Goal: Information Seeking & Learning: Learn about a topic

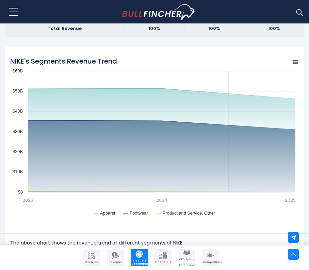
scroll to position [571, 0]
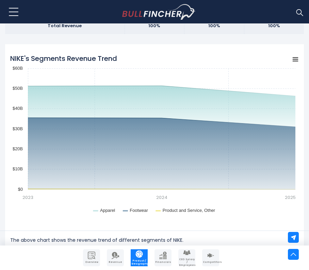
drag, startPoint x: 308, startPoint y: 92, endPoint x: 309, endPoint y: 105, distance: 12.6
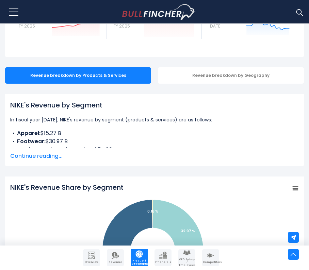
scroll to position [87, 0]
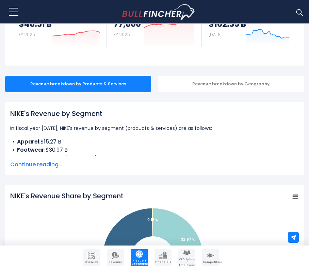
click at [35, 166] on span "Continue reading..." at bounding box center [154, 164] width 288 height 8
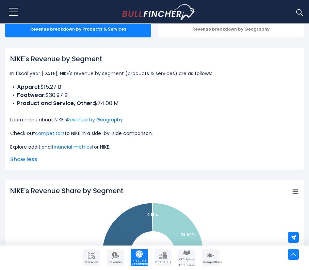
scroll to position [144, 0]
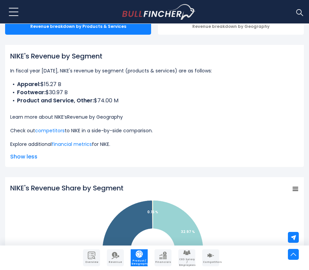
click at [88, 116] on link "Revenue by Geography" at bounding box center [95, 117] width 56 height 7
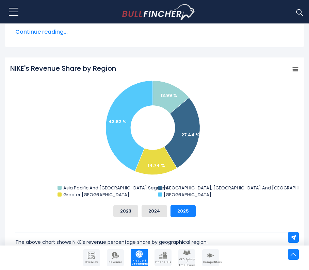
scroll to position [229, 0]
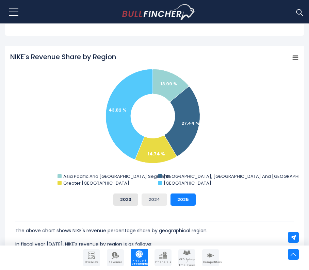
click at [156, 201] on button "2024" at bounding box center [153, 199] width 25 height 12
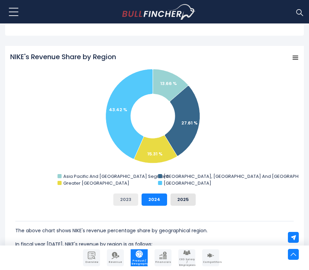
click at [131, 201] on button "2023" at bounding box center [125, 199] width 25 height 12
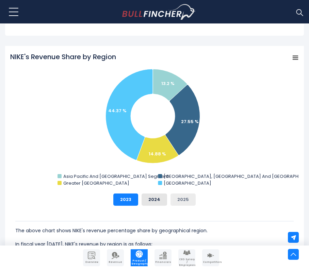
click at [182, 198] on button "2025" at bounding box center [182, 199] width 25 height 12
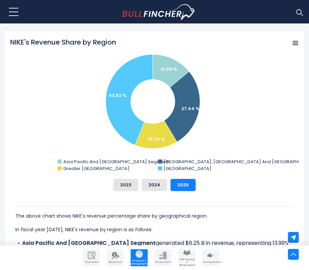
scroll to position [255, 0]
